Goal: Navigation & Orientation: Find specific page/section

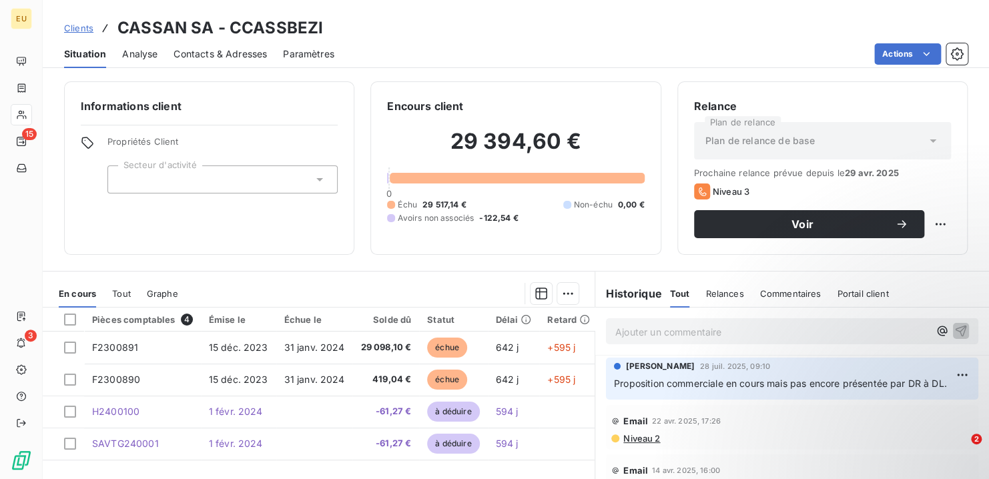
click at [639, 331] on p "Ajouter un commentaire ﻿" at bounding box center [772, 332] width 314 height 17
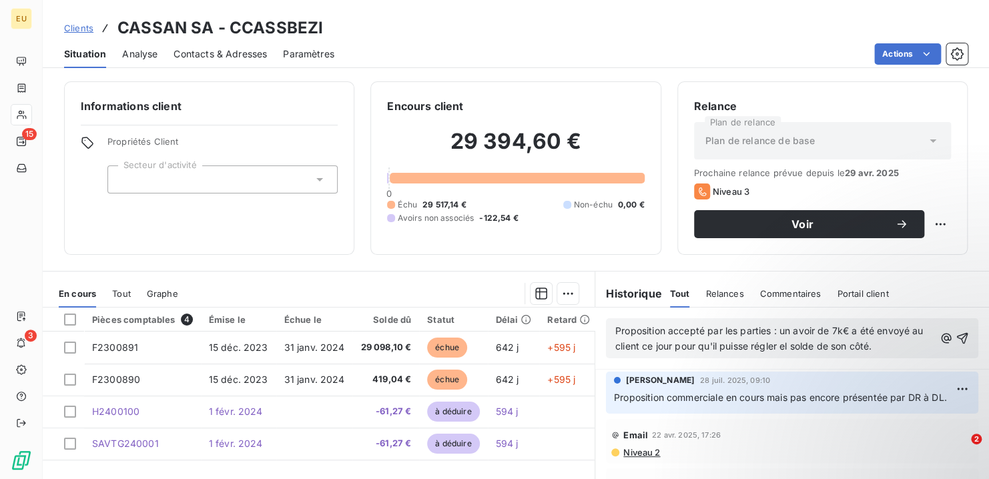
click at [791, 345] on span "Proposition accepté par les parties : un avoir de 7k€ a été envoyé au client ce…" at bounding box center [770, 338] width 311 height 27
click at [698, 327] on span "Proposition accepté par les parties : un avoir de 7k€ a été envoyé au client ce…" at bounding box center [770, 338] width 311 height 27
click at [957, 335] on icon "button" at bounding box center [962, 338] width 11 height 11
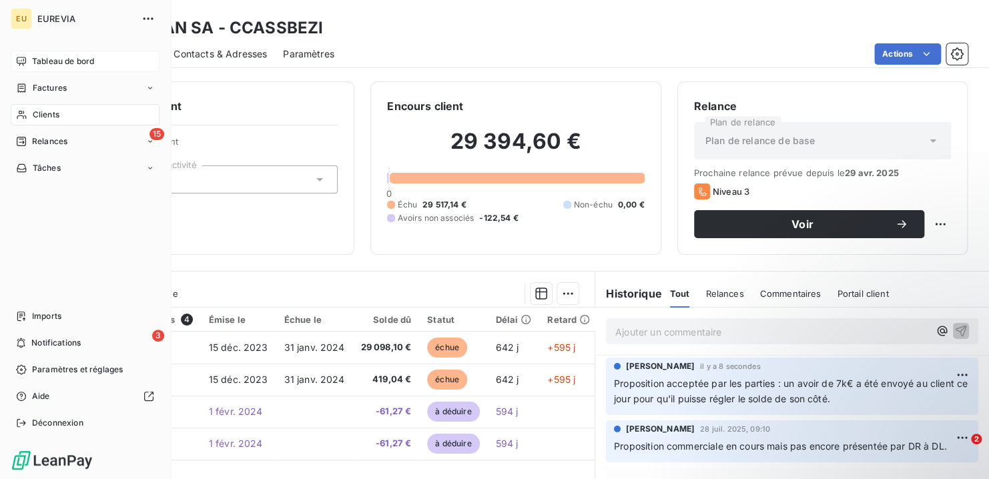
click at [48, 59] on span "Tableau de bord" at bounding box center [63, 61] width 62 height 12
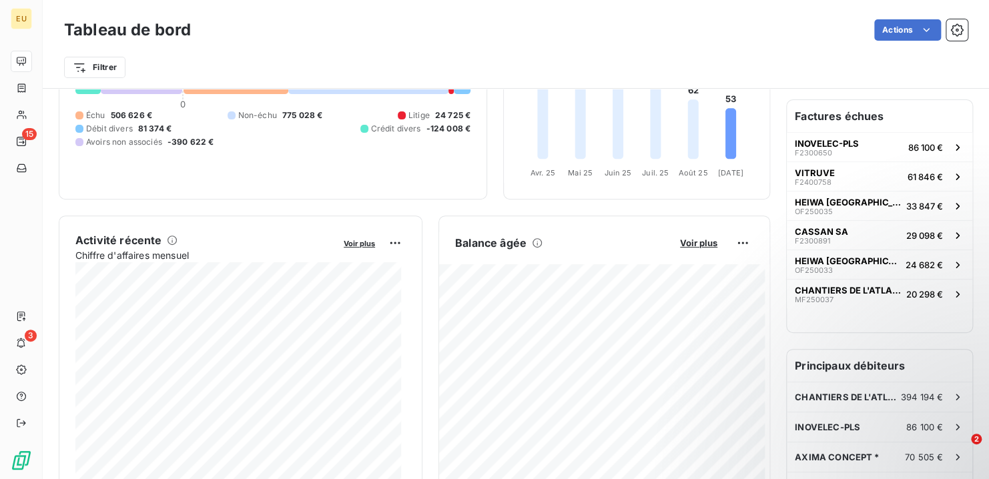
scroll to position [133, 0]
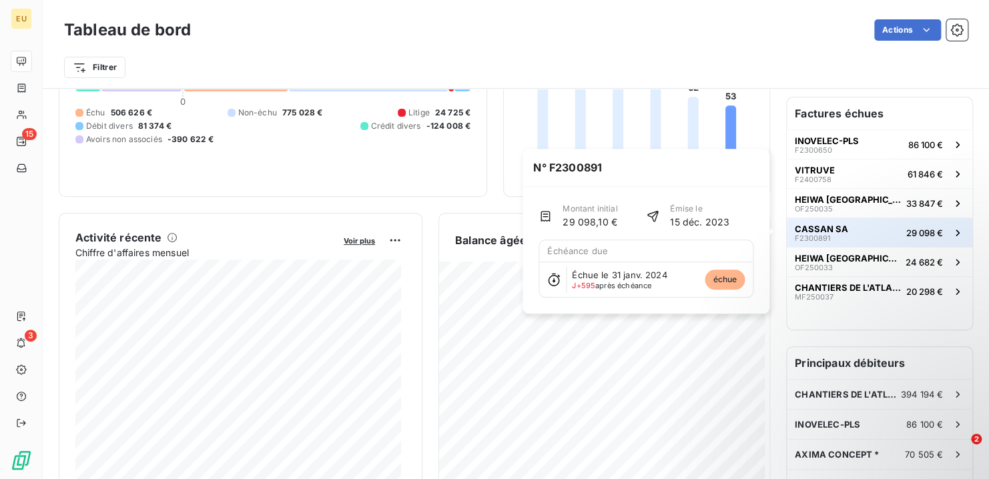
click at [804, 226] on span "CASSAN SA" at bounding box center [821, 229] width 53 height 11
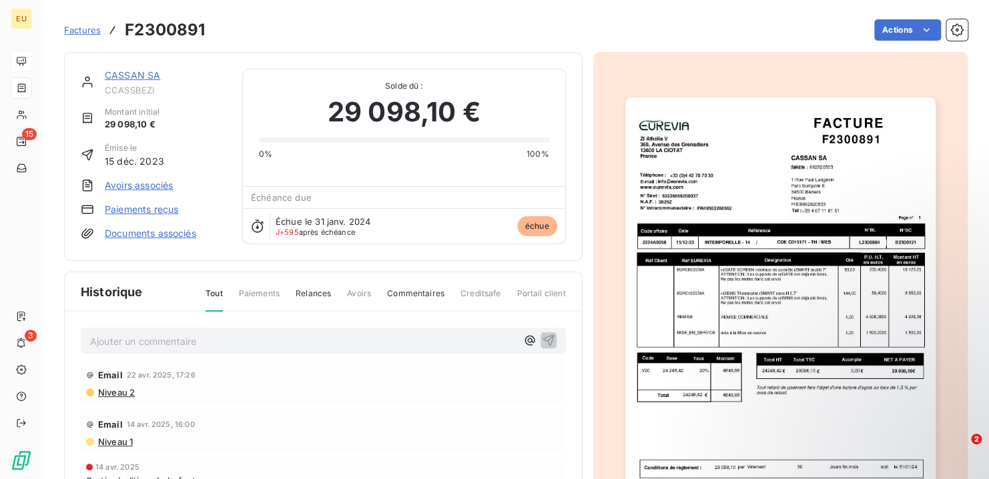
click at [117, 73] on link "CASSAN SA" at bounding box center [132, 74] width 55 height 11
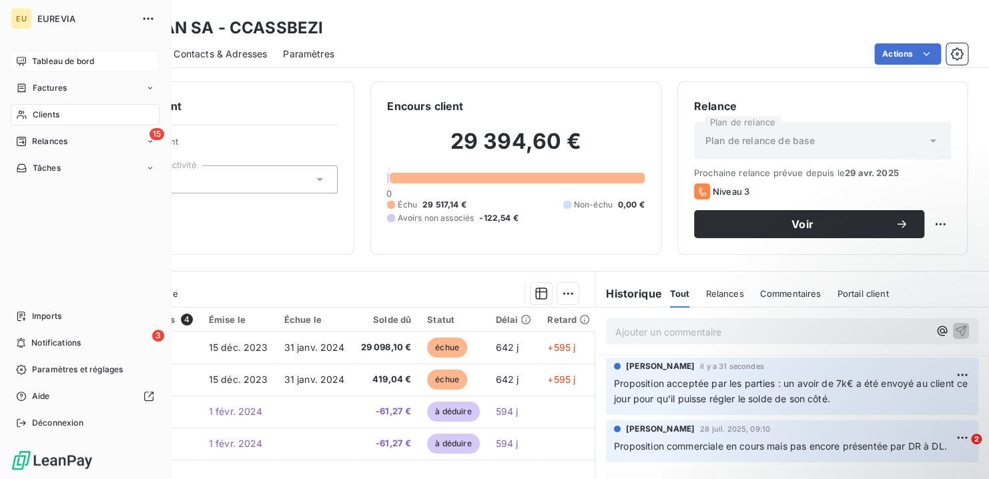
click at [49, 61] on span "Tableau de bord" at bounding box center [63, 61] width 62 height 12
